Goal: Task Accomplishment & Management: Manage account settings

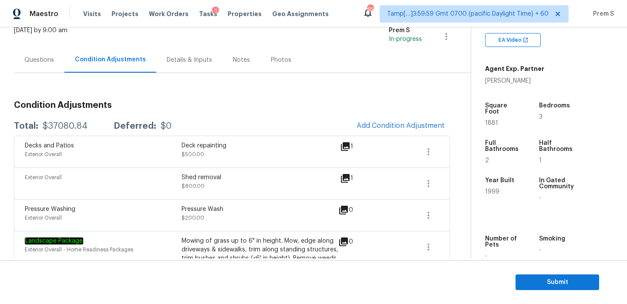
scroll to position [47, 0]
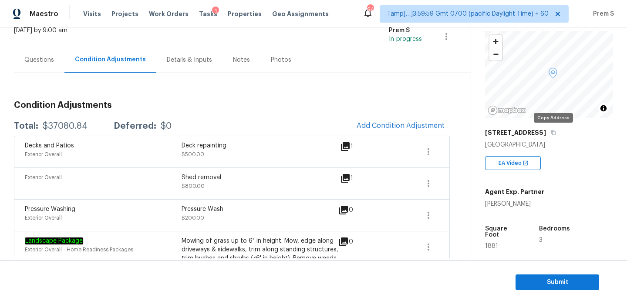
click at [551, 131] on icon "button" at bounding box center [553, 132] width 5 height 5
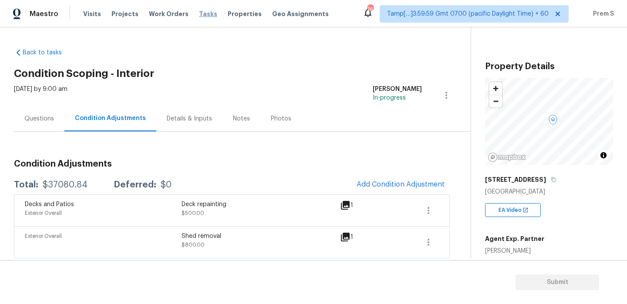
click at [203, 12] on span "Tasks" at bounding box center [208, 14] width 18 height 6
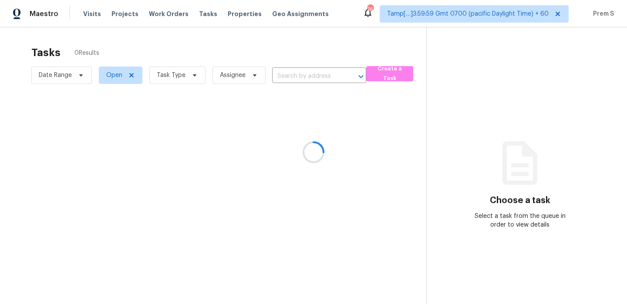
click at [303, 73] on div at bounding box center [313, 152] width 627 height 304
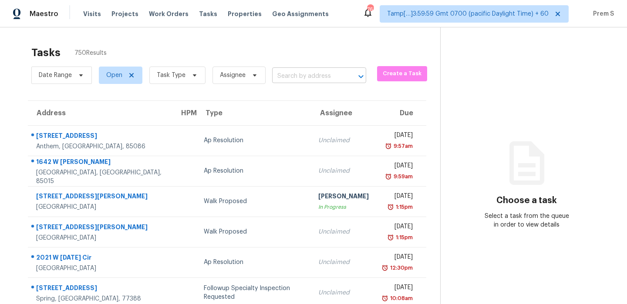
click at [304, 76] on input "text" at bounding box center [307, 76] width 70 height 13
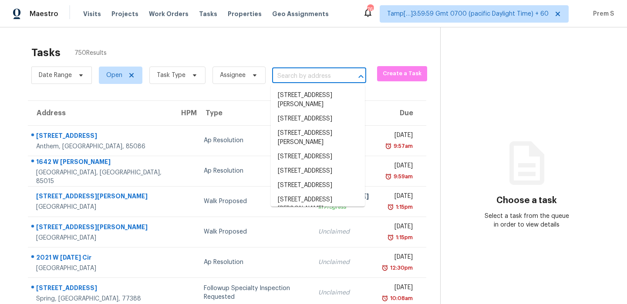
paste input "[STREET_ADDRESS]"
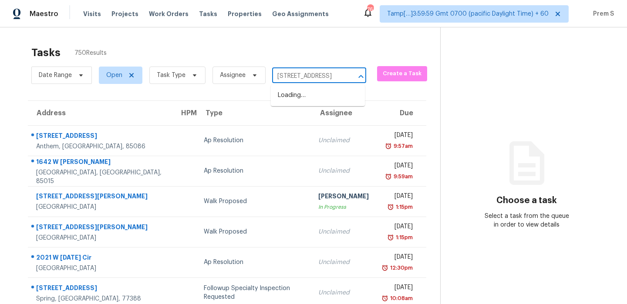
type input "[STREET_ADDRESS]"
click at [342, 94] on li "[STREET_ADDRESS]" at bounding box center [318, 95] width 94 height 14
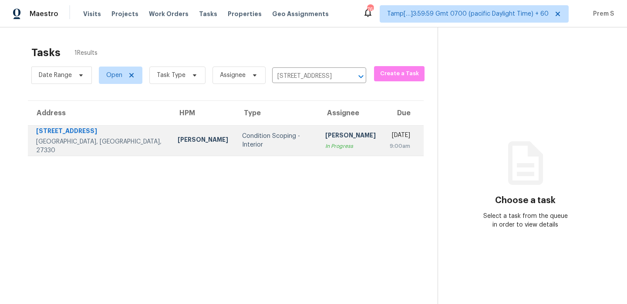
click at [330, 138] on td "[PERSON_NAME] In Progress" at bounding box center [350, 140] width 64 height 30
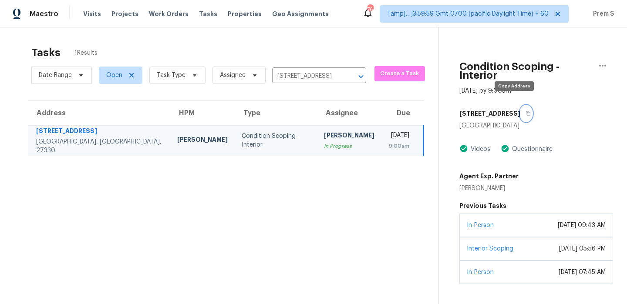
click at [520, 106] on button "button" at bounding box center [526, 114] width 12 height 16
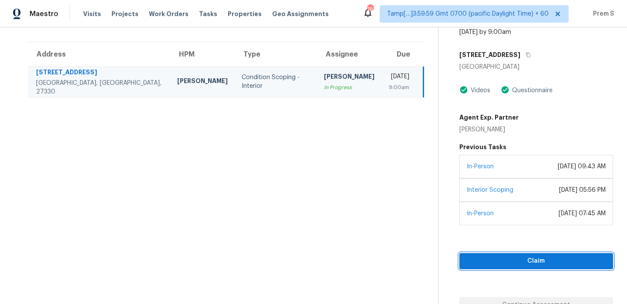
click at [530, 256] on span "Claim" at bounding box center [536, 261] width 140 height 11
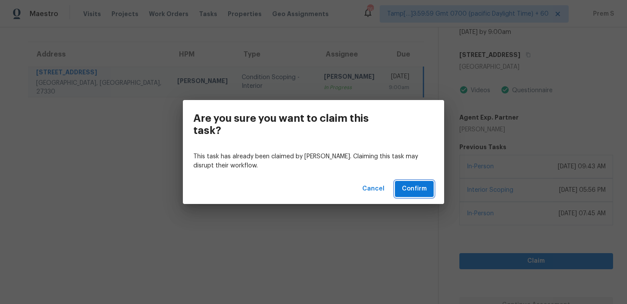
click at [420, 191] on span "Confirm" at bounding box center [414, 189] width 25 height 11
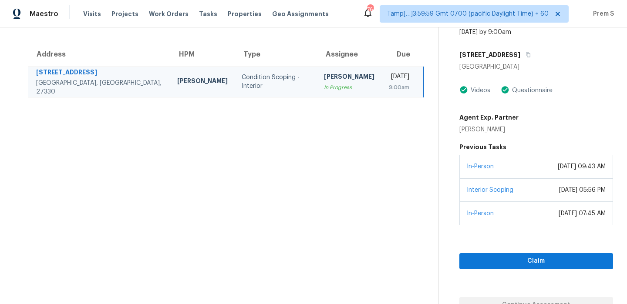
scroll to position [27, 0]
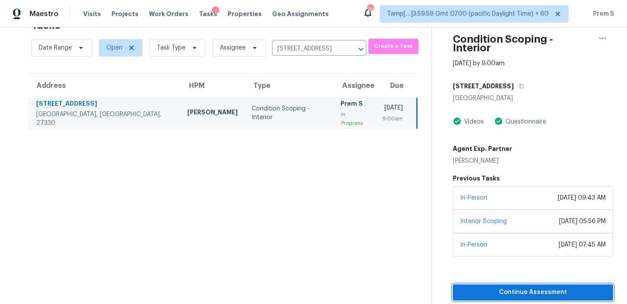
click at [486, 285] on button "Continue Assessment" at bounding box center [533, 293] width 160 height 16
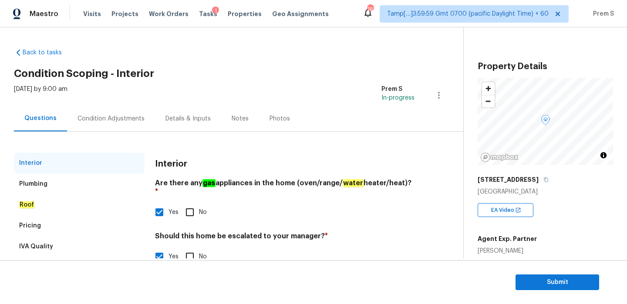
scroll to position [94, 0]
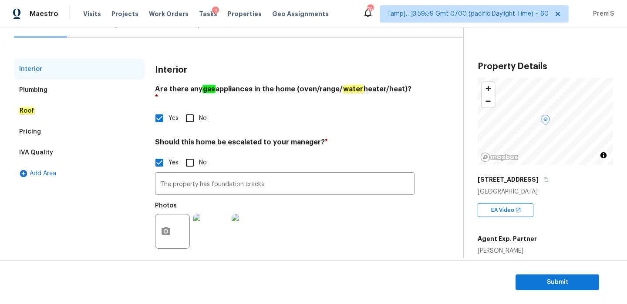
click at [162, 111] on input "Yes" at bounding box center [159, 118] width 18 height 18
checkbox input "false"
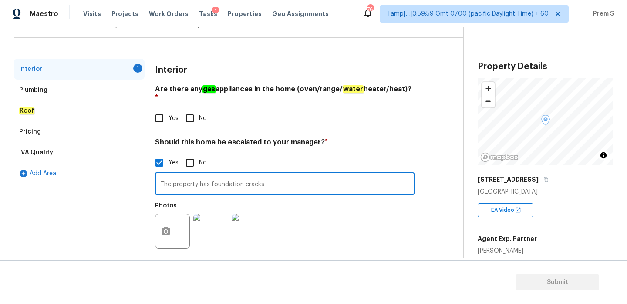
click at [228, 180] on input "The property has foundation cracks" at bounding box center [284, 185] width 259 height 20
click at [190, 154] on input "No" at bounding box center [190, 163] width 18 height 18
checkbox input "true"
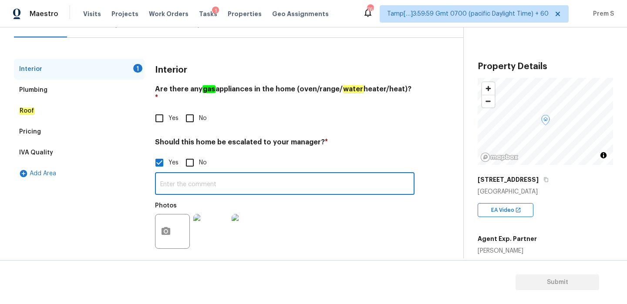
checkbox input "false"
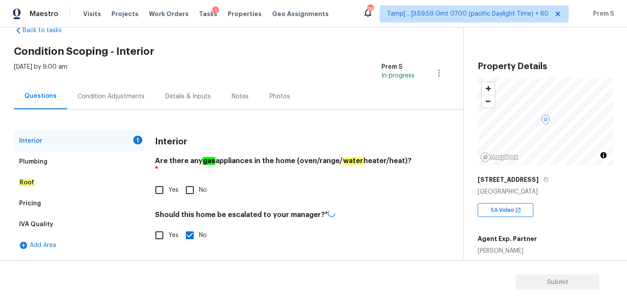
click at [126, 87] on div "Condition Adjustments" at bounding box center [111, 97] width 88 height 26
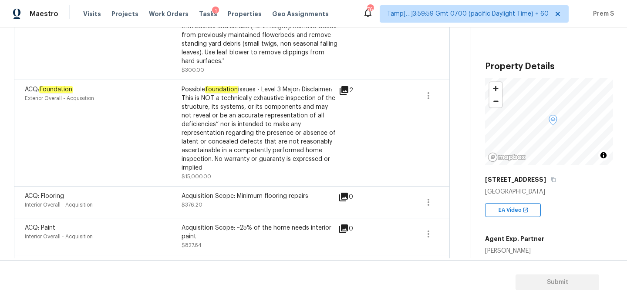
scroll to position [412, 0]
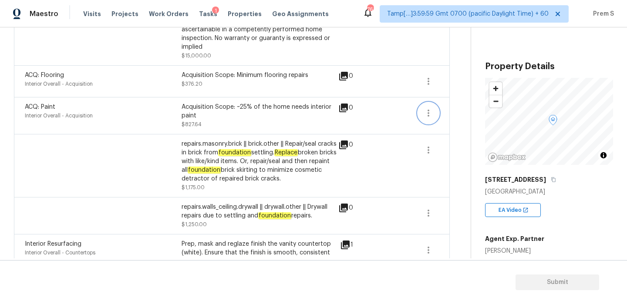
click at [433, 111] on button "button" at bounding box center [428, 113] width 21 height 21
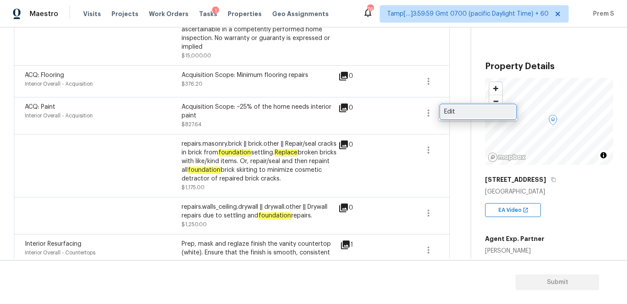
click at [463, 112] on div "Edit" at bounding box center [478, 112] width 68 height 9
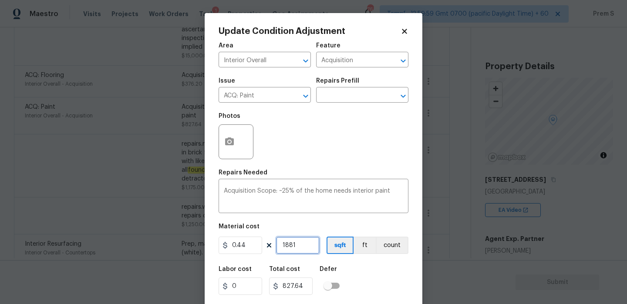
click at [298, 246] on input "1881" at bounding box center [298, 245] width 44 height 17
type input "0"
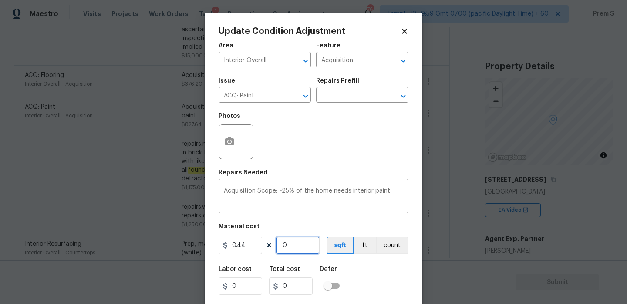
type input "0"
click at [364, 277] on div "Labor cost 0 Total cost 0 Defer" at bounding box center [314, 280] width 190 height 39
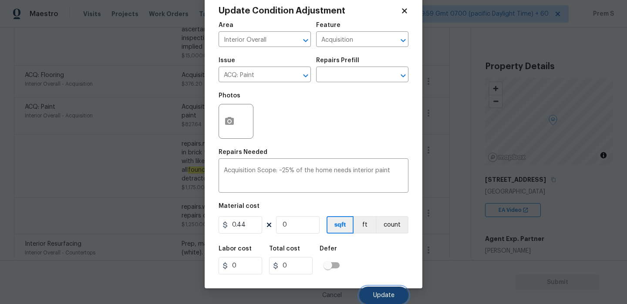
click at [378, 294] on span "Update" at bounding box center [383, 296] width 21 height 7
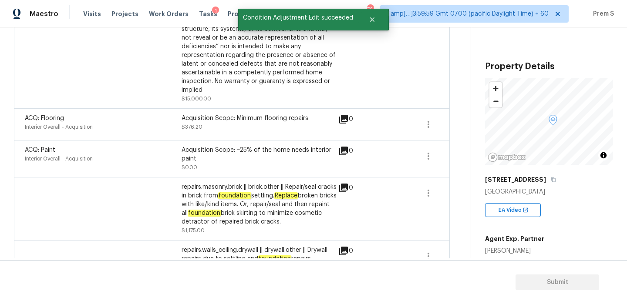
scroll to position [362, 0]
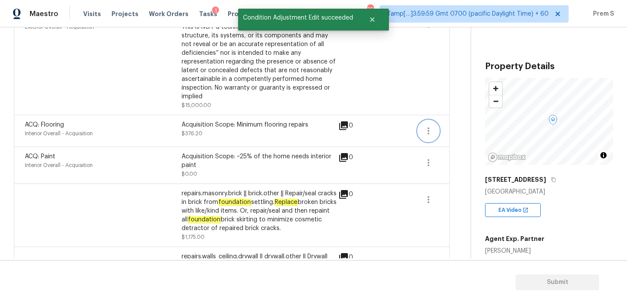
click at [430, 128] on icon "button" at bounding box center [428, 131] width 10 height 10
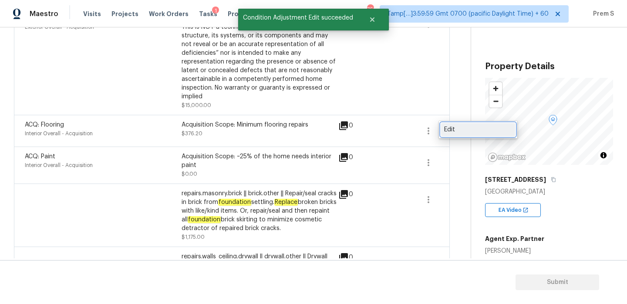
click at [459, 132] on div "Edit" at bounding box center [478, 129] width 68 height 9
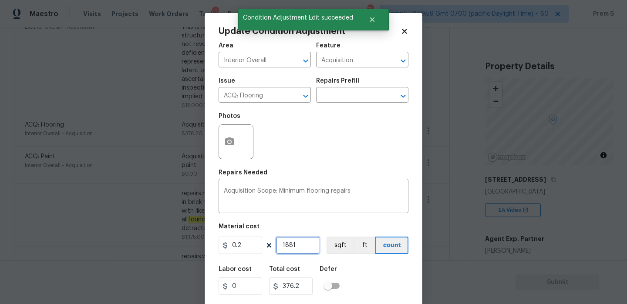
click at [313, 244] on input "1881" at bounding box center [298, 245] width 44 height 17
type input "0"
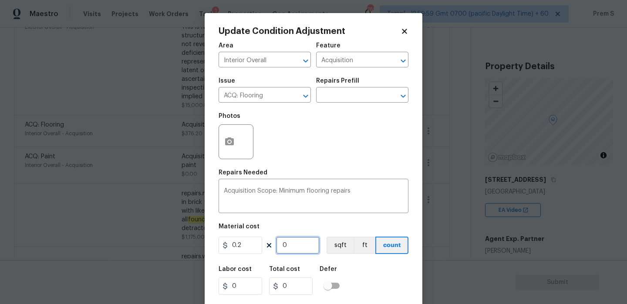
type input "0"
click at [388, 276] on div "Labor cost 0 Total cost 0 Defer" at bounding box center [314, 280] width 190 height 39
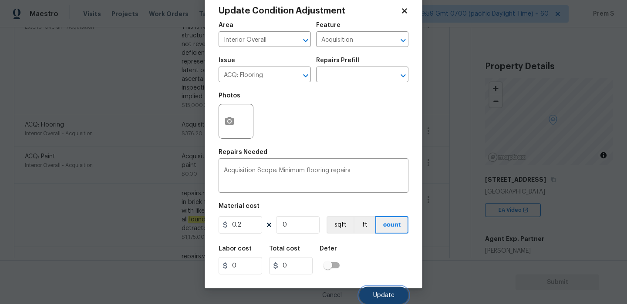
click at [388, 291] on button "Update" at bounding box center [383, 295] width 49 height 17
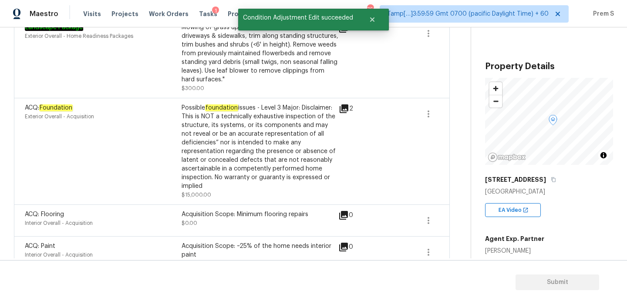
scroll to position [254, 0]
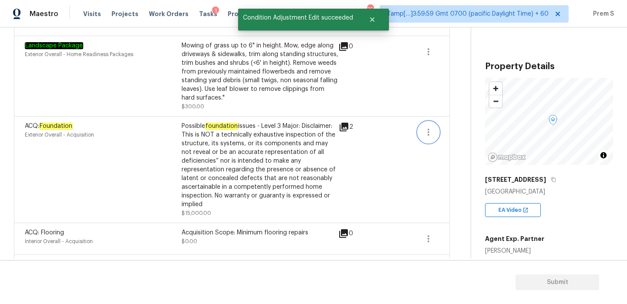
click at [427, 126] on button "button" at bounding box center [428, 132] width 21 height 21
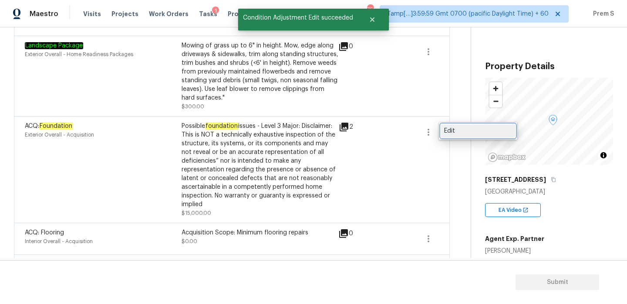
click at [451, 132] on div "Edit" at bounding box center [478, 131] width 68 height 9
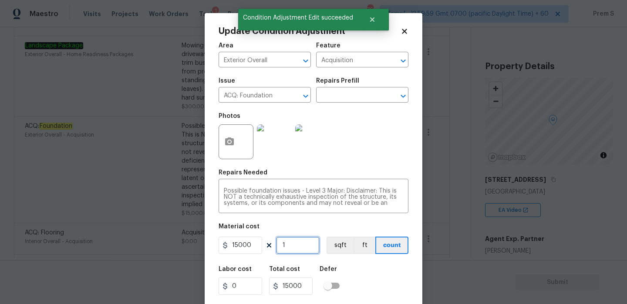
click at [291, 250] on input "1" at bounding box center [298, 245] width 44 height 17
type input "1"
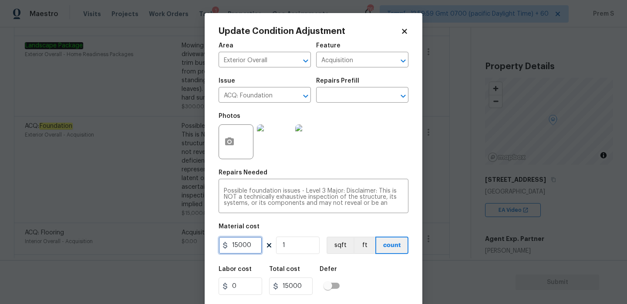
click at [240, 243] on input "15000" at bounding box center [241, 245] width 44 height 17
click at [249, 242] on input "150000" at bounding box center [241, 245] width 44 height 17
type input "0"
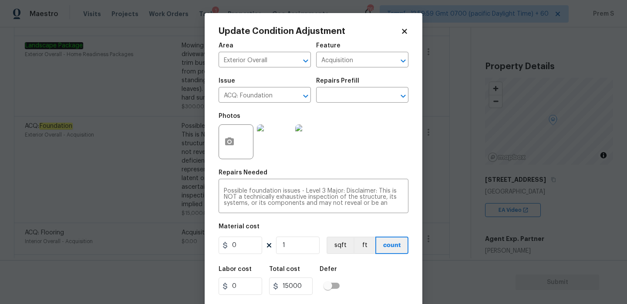
click at [374, 294] on div "Labor cost 0 Total cost 15000 Defer" at bounding box center [314, 280] width 190 height 39
type input "0"
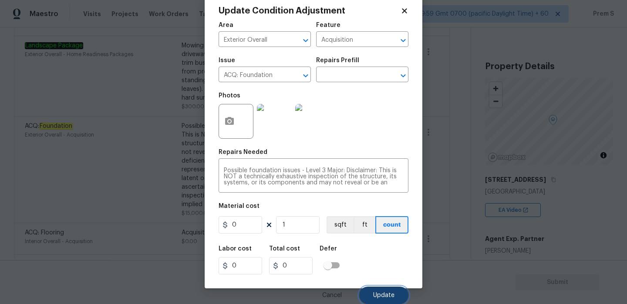
click at [390, 293] on span "Update" at bounding box center [383, 296] width 21 height 7
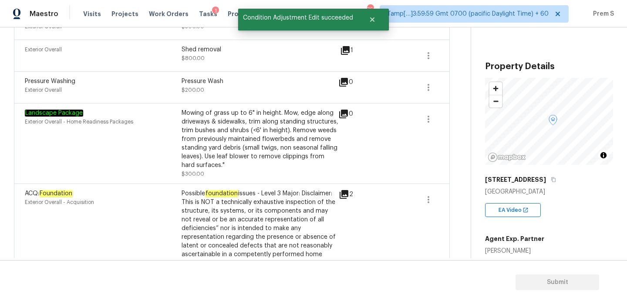
scroll to position [186, 0]
click at [434, 125] on button "button" at bounding box center [428, 119] width 21 height 21
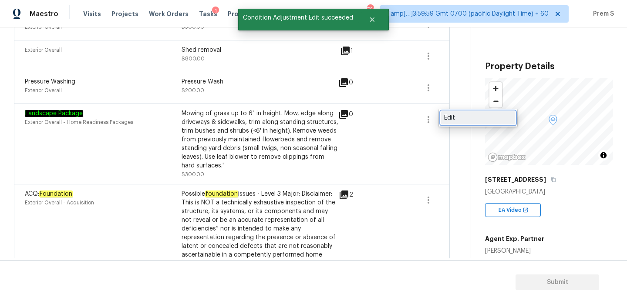
click at [459, 120] on div "Edit" at bounding box center [478, 118] width 68 height 9
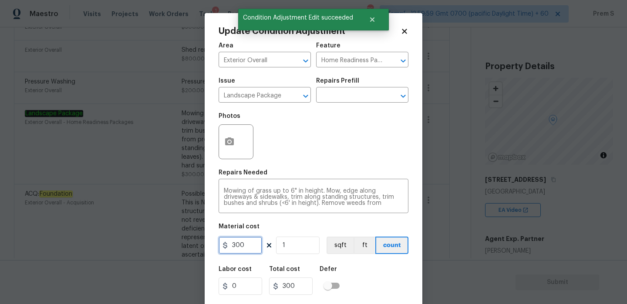
click at [245, 245] on input "300" at bounding box center [241, 245] width 44 height 17
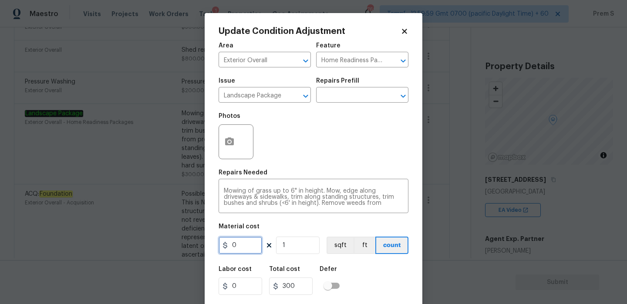
type input "0"
click at [397, 279] on div "Labor cost 0 Total cost 0 Defer" at bounding box center [314, 280] width 190 height 39
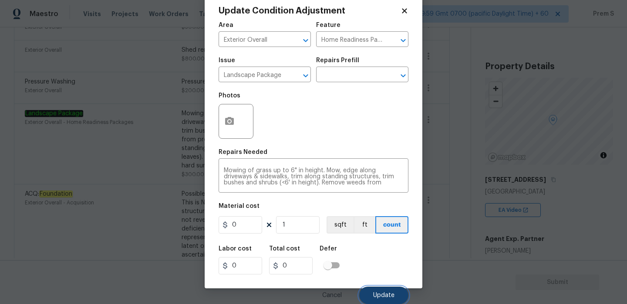
click at [389, 294] on span "Update" at bounding box center [383, 296] width 21 height 7
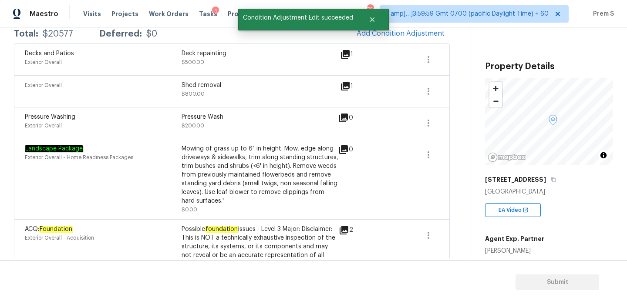
scroll to position [147, 0]
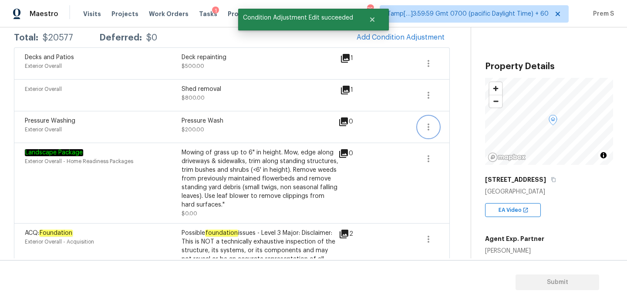
click at [433, 125] on icon "button" at bounding box center [428, 127] width 10 height 10
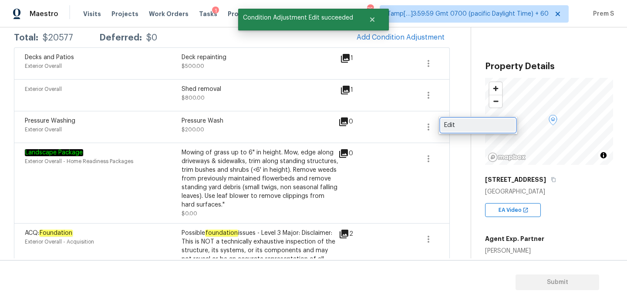
click at [450, 126] on div "Edit" at bounding box center [478, 125] width 68 height 9
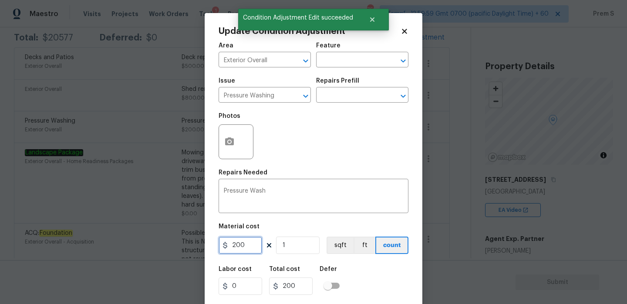
click at [236, 246] on input "200" at bounding box center [241, 245] width 44 height 17
type input "0"
click at [374, 271] on div "Labor cost 0 Total cost 0 Defer" at bounding box center [314, 280] width 190 height 39
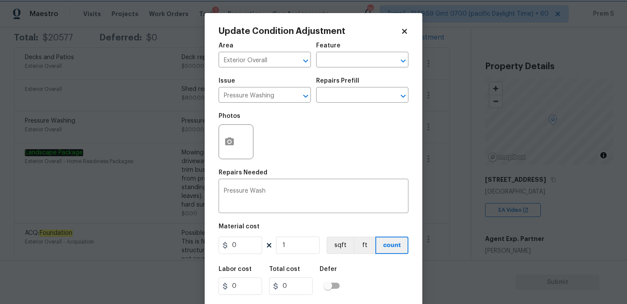
scroll to position [21, 0]
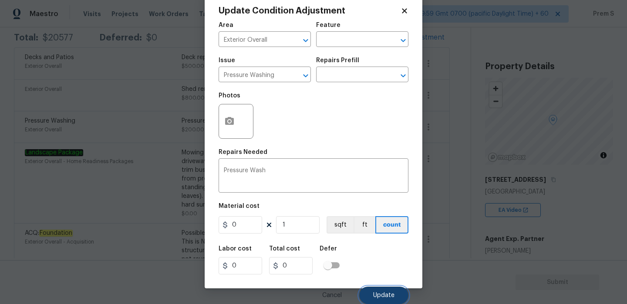
click at [378, 293] on span "Update" at bounding box center [383, 296] width 21 height 7
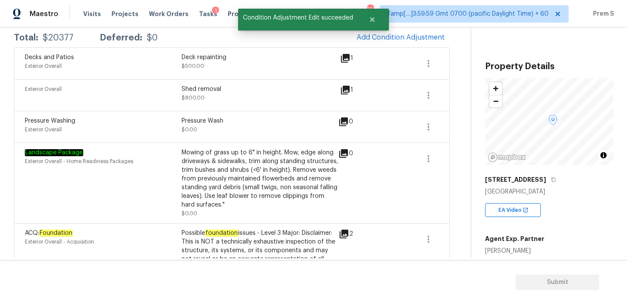
scroll to position [0, 0]
click at [429, 93] on icon "button" at bounding box center [428, 95] width 10 height 10
click at [458, 98] on link "Edit" at bounding box center [478, 93] width 74 height 13
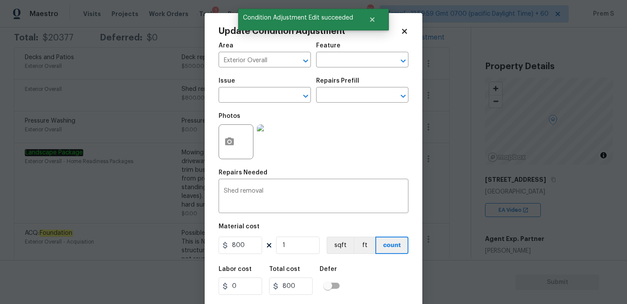
click at [232, 236] on figure "Material cost 800 1 sqft ft count" at bounding box center [314, 240] width 190 height 32
click at [233, 243] on input "800" at bounding box center [241, 245] width 44 height 17
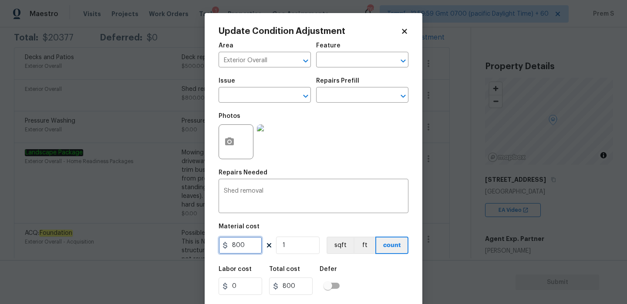
click at [233, 243] on input "800" at bounding box center [241, 245] width 44 height 17
type input "0"
click at [404, 272] on div "Labor cost 0 Total cost 800 Defer" at bounding box center [314, 280] width 190 height 39
type input "0"
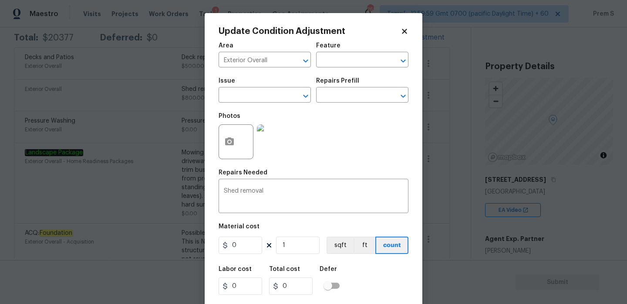
scroll to position [21, 0]
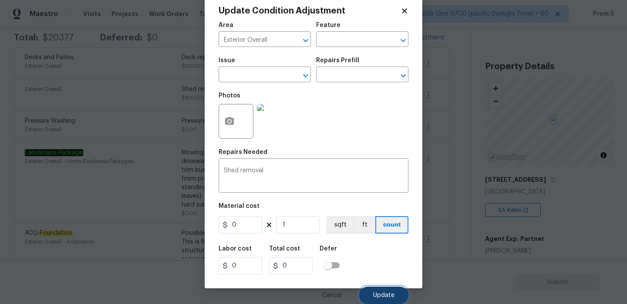
click at [384, 296] on span "Update" at bounding box center [383, 296] width 21 height 7
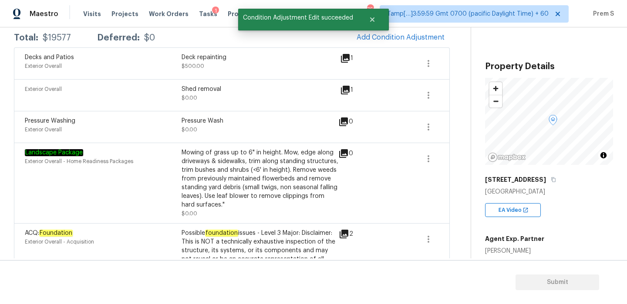
scroll to position [0, 0]
click at [435, 62] on button "button" at bounding box center [428, 63] width 21 height 21
click at [447, 64] on div "Edit" at bounding box center [478, 61] width 68 height 9
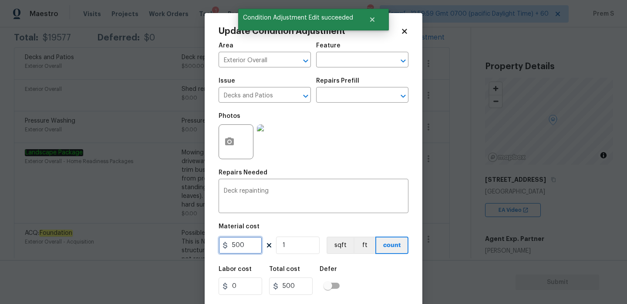
click at [235, 242] on input "500" at bounding box center [241, 245] width 44 height 17
click at [235, 242] on input "5000" at bounding box center [241, 245] width 44 height 17
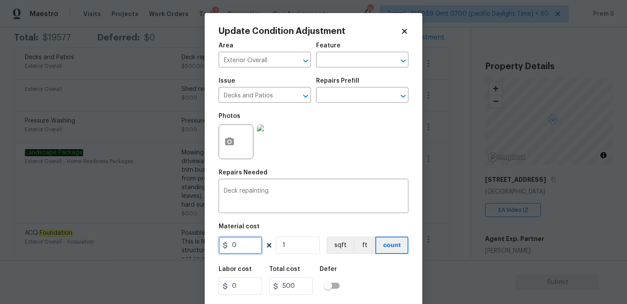
type input "0"
click at [360, 286] on div "Labor cost 0 Total cost 500 Defer" at bounding box center [314, 280] width 190 height 39
type input "0"
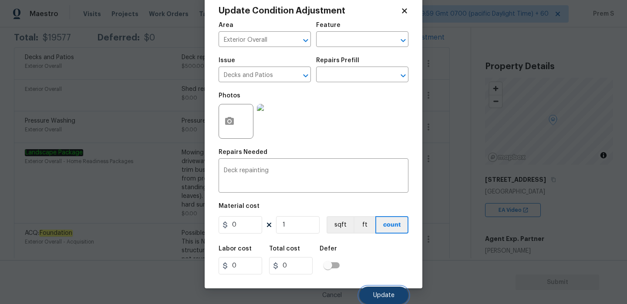
click at [388, 290] on button "Update" at bounding box center [383, 295] width 49 height 17
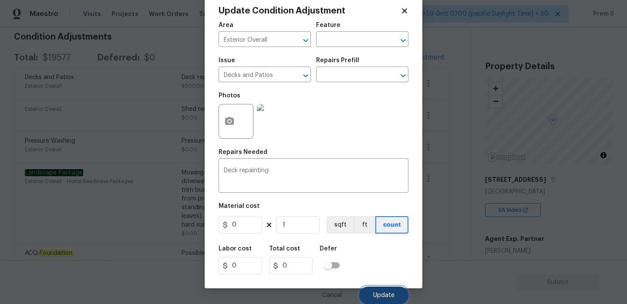
scroll to position [0, 0]
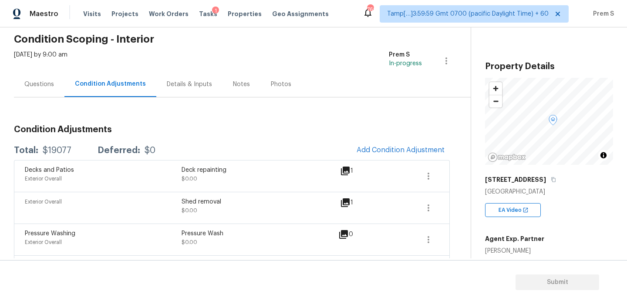
click at [50, 88] on div "Questions" at bounding box center [39, 84] width 30 height 9
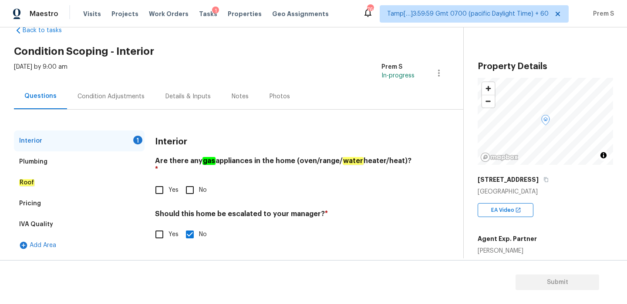
click at [186, 231] on input "No" at bounding box center [190, 235] width 18 height 18
checkbox input "false"
click at [103, 162] on div "Plumbing" at bounding box center [79, 161] width 131 height 21
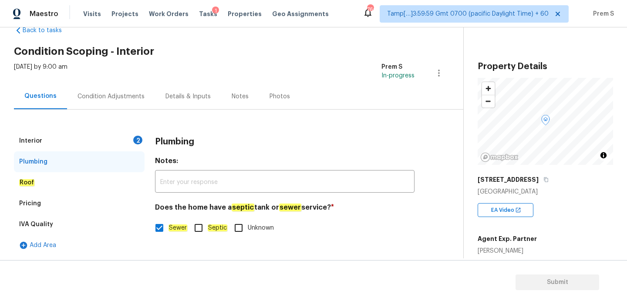
click at [163, 227] on input "Sewer" at bounding box center [159, 228] width 18 height 18
checkbox input "false"
click at [126, 182] on div "Roof" at bounding box center [79, 182] width 131 height 21
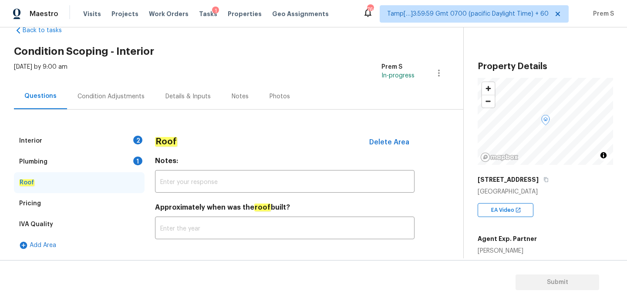
click at [94, 202] on div "Pricing" at bounding box center [79, 203] width 131 height 21
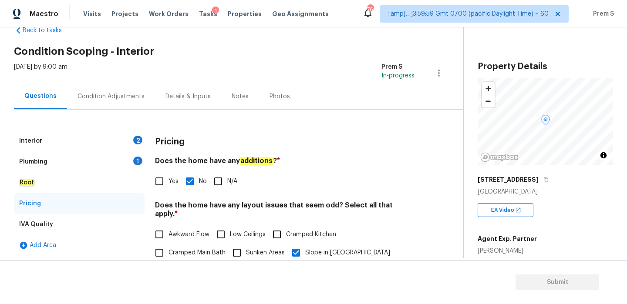
click at [182, 185] on input "No" at bounding box center [190, 181] width 18 height 18
checkbox input "false"
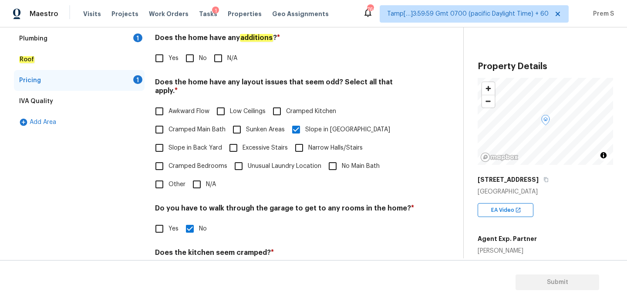
click at [288, 121] on input "Slope in [GEOGRAPHIC_DATA]" at bounding box center [296, 130] width 18 height 18
checkbox input "false"
click at [196, 220] on input "No" at bounding box center [190, 229] width 18 height 18
checkbox input "false"
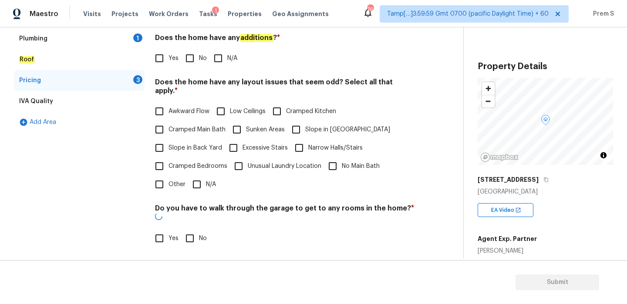
scroll to position [218, 0]
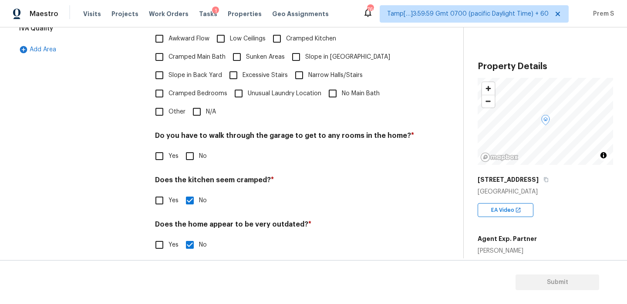
click at [192, 193] on input "No" at bounding box center [190, 201] width 18 height 18
checkbox input "false"
click at [192, 246] on div "Pricing Does the home have any additions ? * Yes No N/A Does the home have any …" at bounding box center [284, 100] width 259 height 330
click at [192, 236] on input "No" at bounding box center [190, 245] width 18 height 18
checkbox input "false"
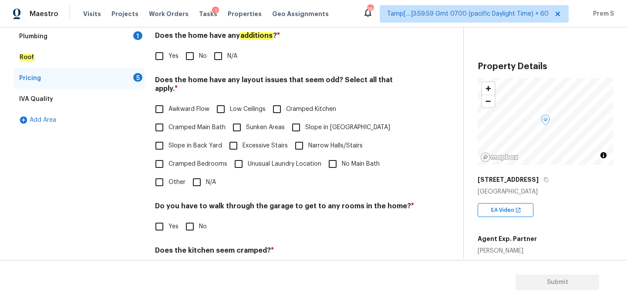
scroll to position [37, 0]
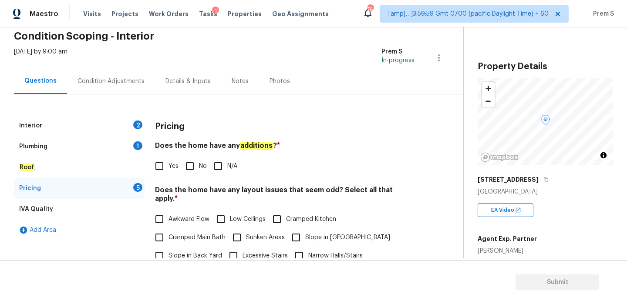
click at [116, 204] on div "IVA Quality" at bounding box center [79, 209] width 131 height 21
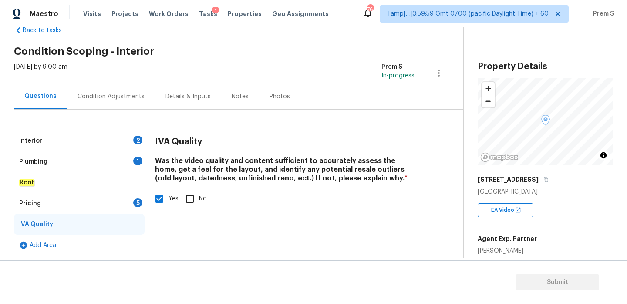
scroll to position [22, 0]
click at [168, 195] on input "Yes" at bounding box center [159, 199] width 18 height 18
checkbox input "false"
click at [132, 104] on div "Condition Adjustments" at bounding box center [111, 97] width 88 height 26
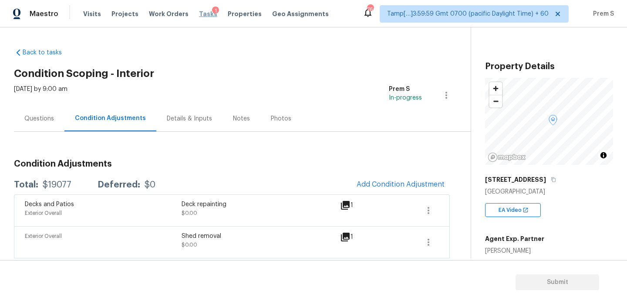
click at [199, 14] on span "Tasks" at bounding box center [208, 14] width 18 height 6
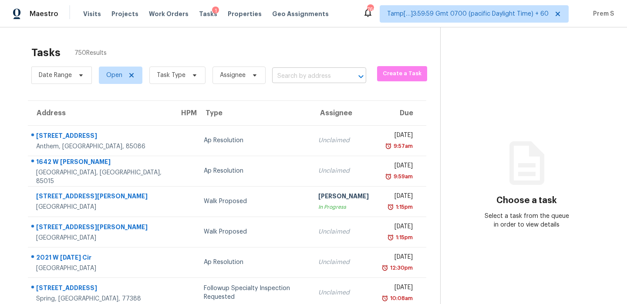
click at [313, 77] on input "text" at bounding box center [307, 76] width 70 height 13
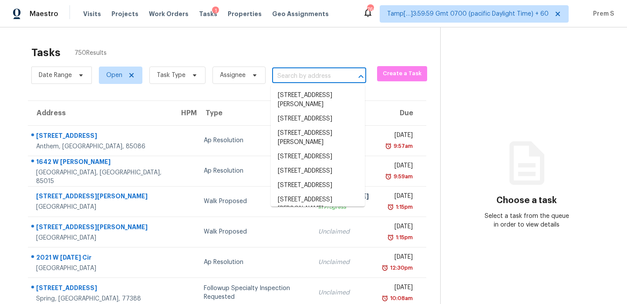
paste input "[STREET_ADDRESS]"
type input "[STREET_ADDRESS]"
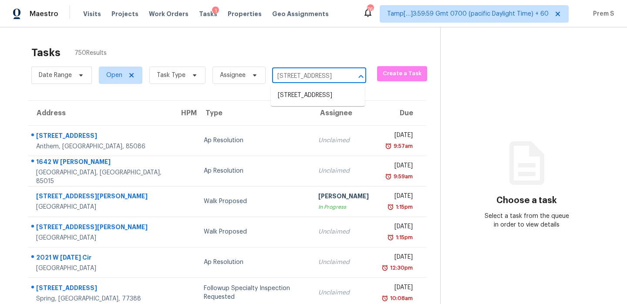
scroll to position [0, 50]
click at [310, 101] on li "[STREET_ADDRESS]" at bounding box center [318, 95] width 94 height 14
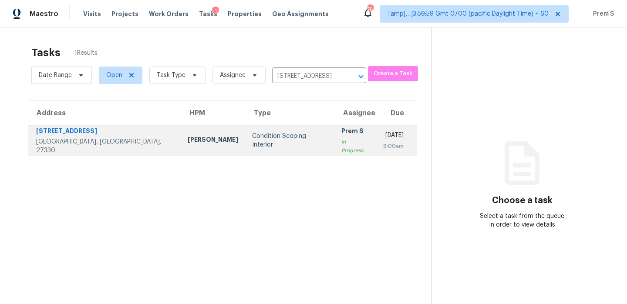
click at [341, 134] on div "Prem S" at bounding box center [355, 132] width 28 height 11
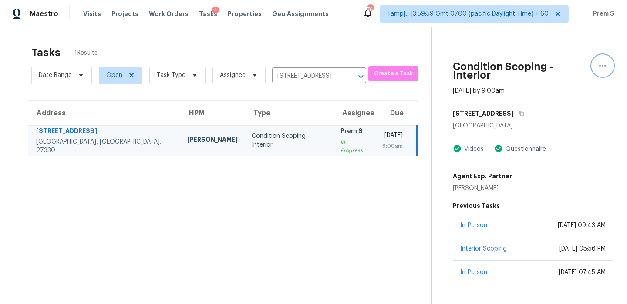
click at [603, 64] on icon "button" at bounding box center [602, 66] width 10 height 10
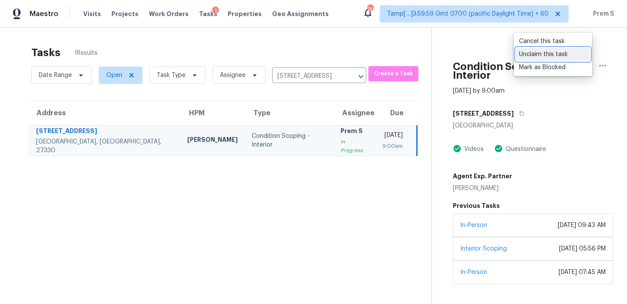
click at [555, 56] on div "Unclaim this task" at bounding box center [553, 54] width 68 height 9
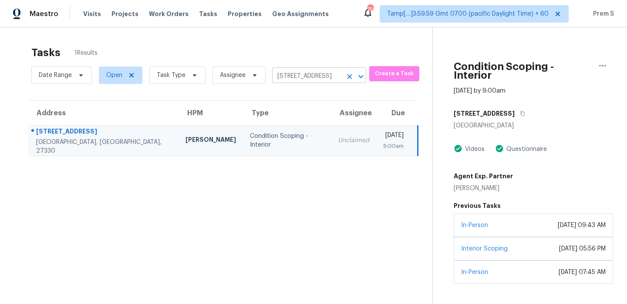
click at [350, 76] on icon "Clear" at bounding box center [349, 76] width 9 height 9
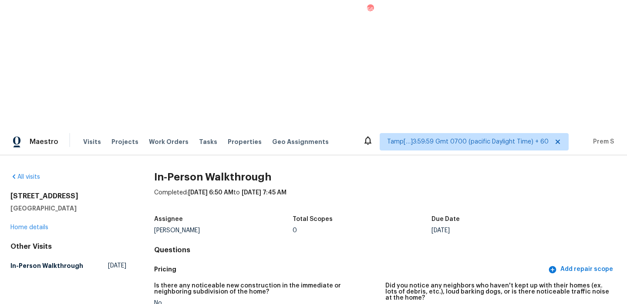
scroll to position [2006, 0]
